Goal: Find specific page/section: Find specific page/section

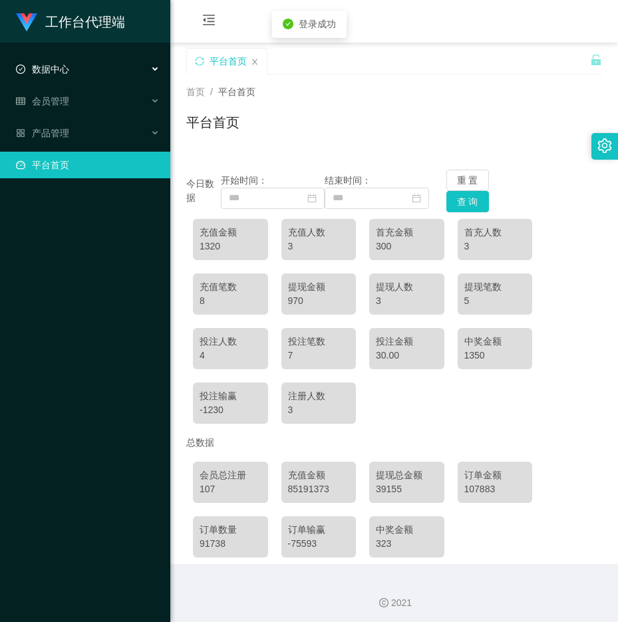
click at [76, 65] on div "数据中心" at bounding box center [85, 69] width 170 height 27
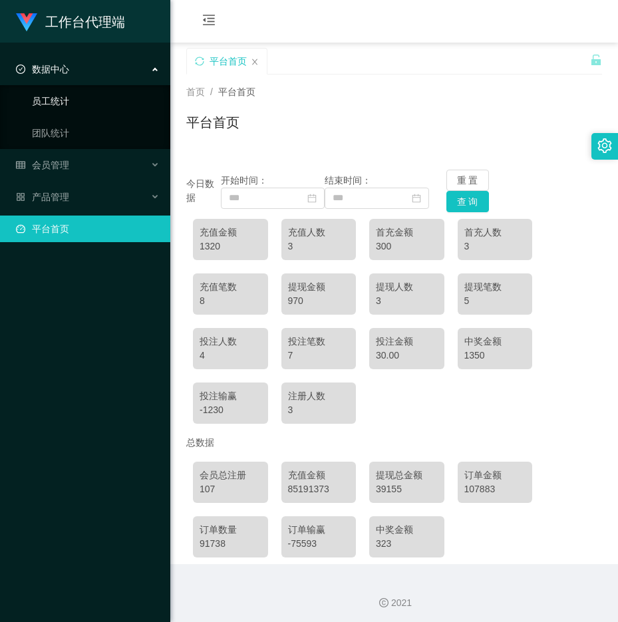
click at [74, 97] on link "员工统计" at bounding box center [96, 101] width 128 height 27
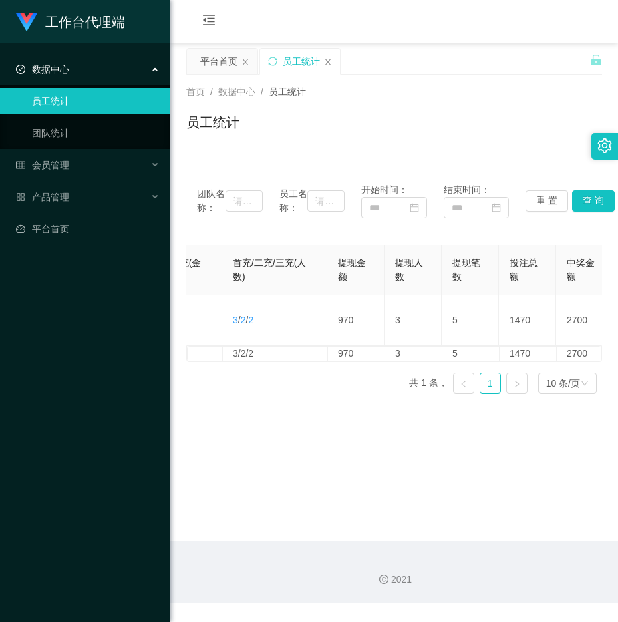
scroll to position [0, 615]
